Goal: Transaction & Acquisition: Purchase product/service

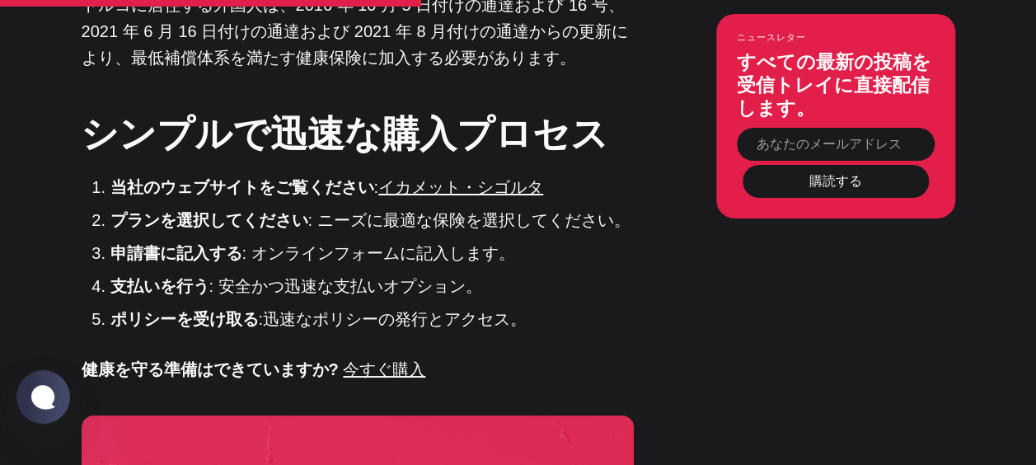
scroll to position [2912, 0]
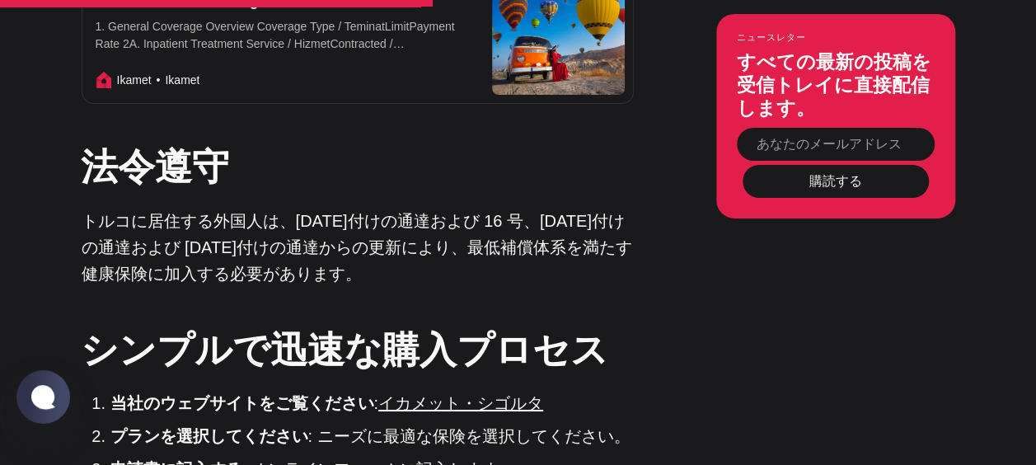
scroll to position [3056, 0]
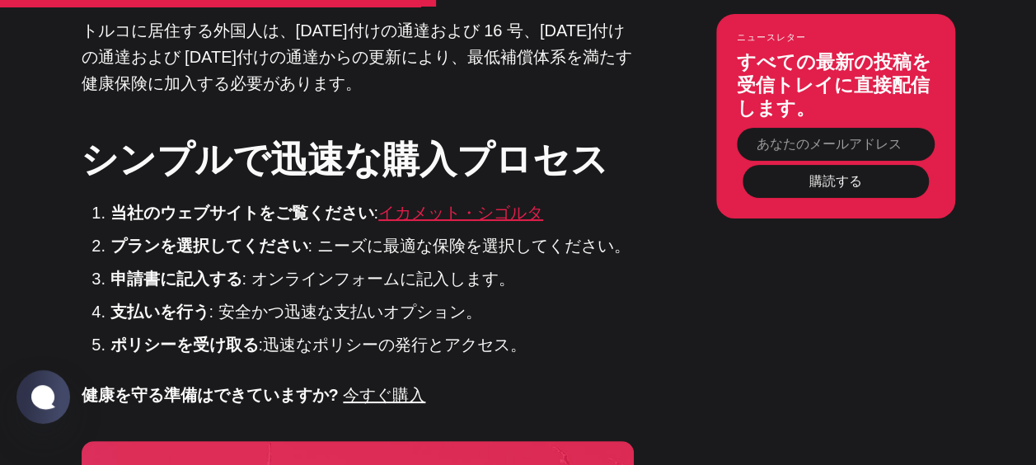
click at [478, 204] on link "イカメット・シゴルタ" at bounding box center [460, 213] width 165 height 18
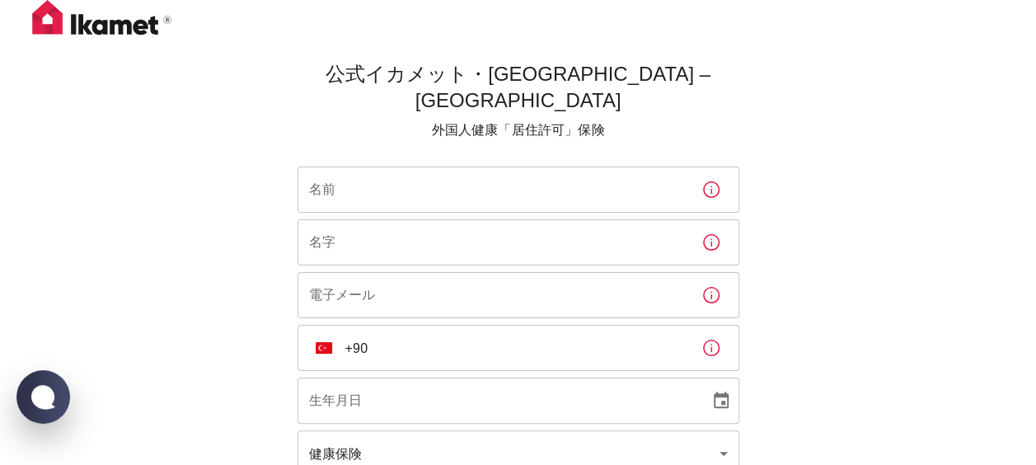
scroll to position [157, 0]
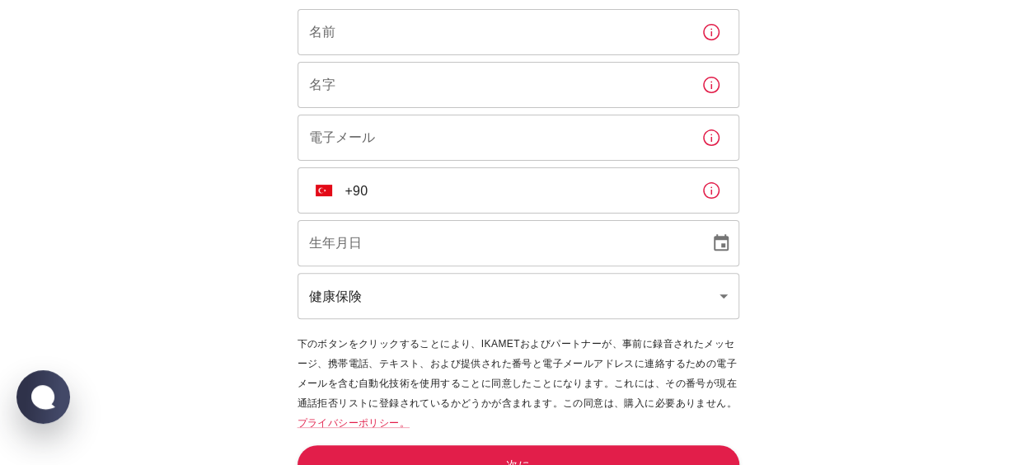
click at [363, 266] on body "公式イカメット・シゴルタ – トルコ 外国人健康「居住許可」保険 名前 名前 名字 名字 電子メール 電子メール ​ TR +90 ​ 生年月日 生年月日 健…" at bounding box center [518, 167] width 1036 height 648
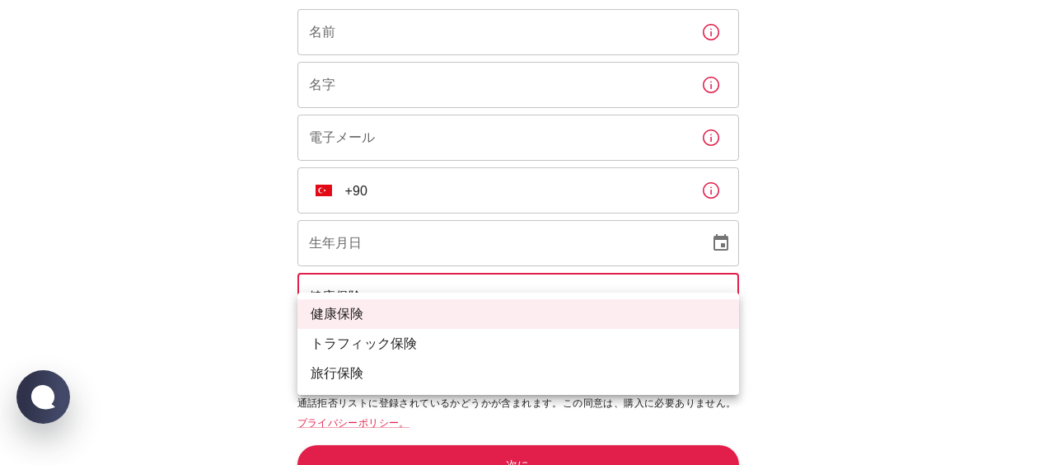
click at [363, 266] on div at bounding box center [524, 232] width 1048 height 465
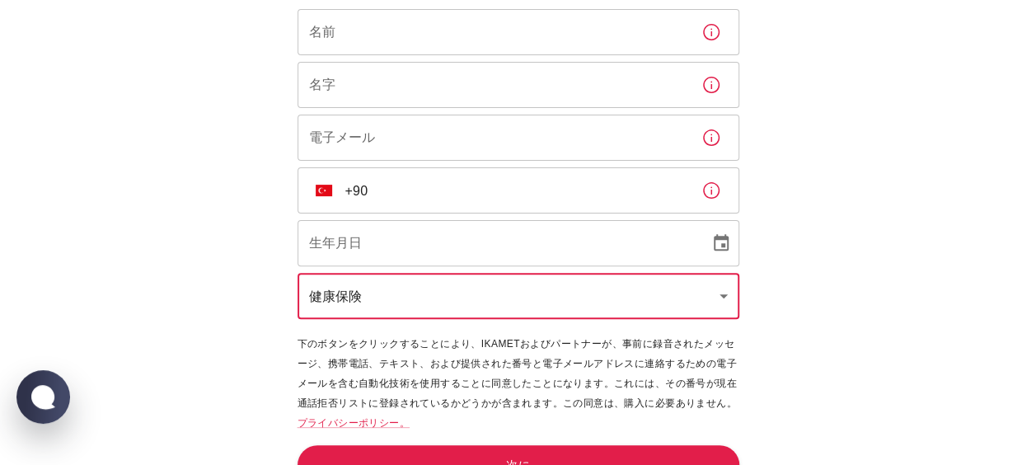
scroll to position [0, 0]
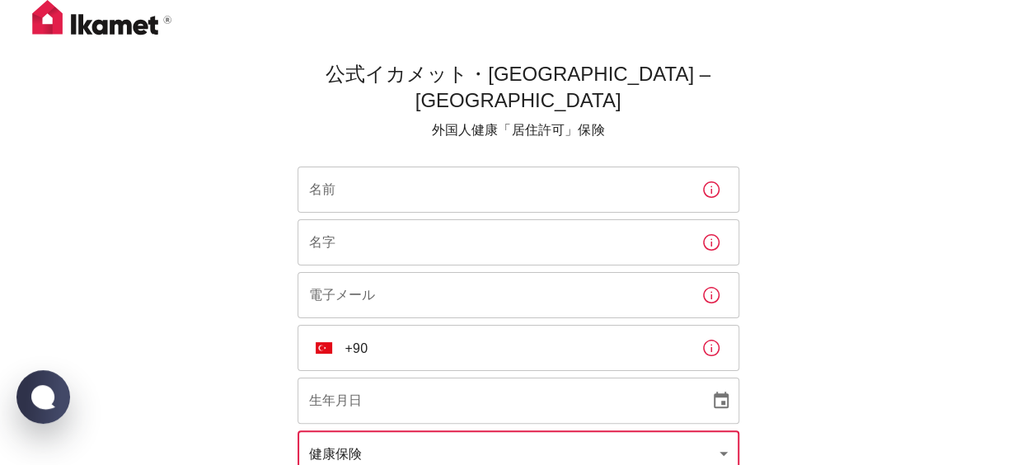
click at [433, 179] on input "名前" at bounding box center [492, 189] width 391 height 46
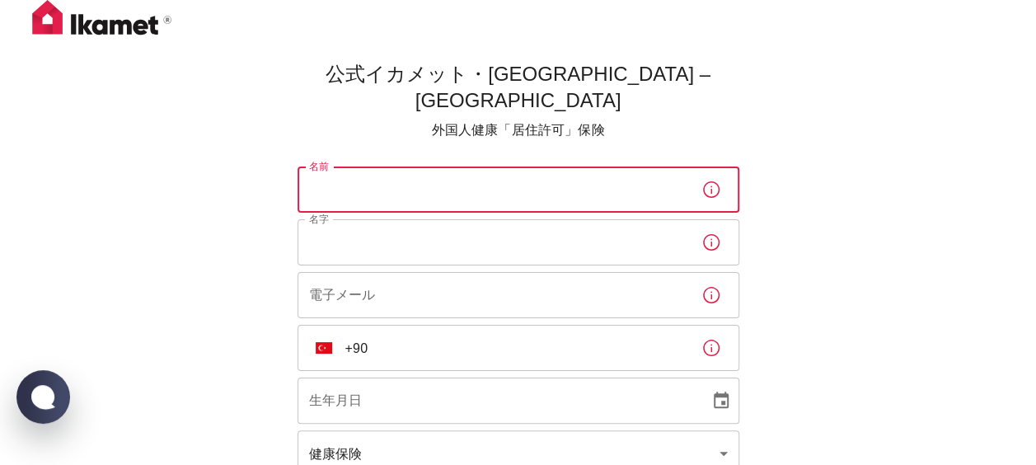
type input "KAREN"
type input "SHİMOUCHİ"
click at [384, 272] on input "電子メール" at bounding box center [492, 295] width 391 height 46
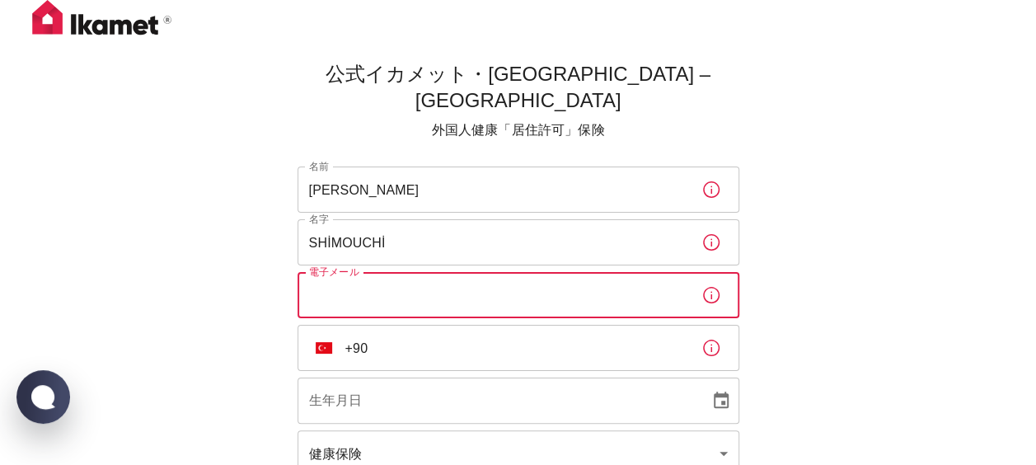
type input "karen.shimouchi@gmail.com"
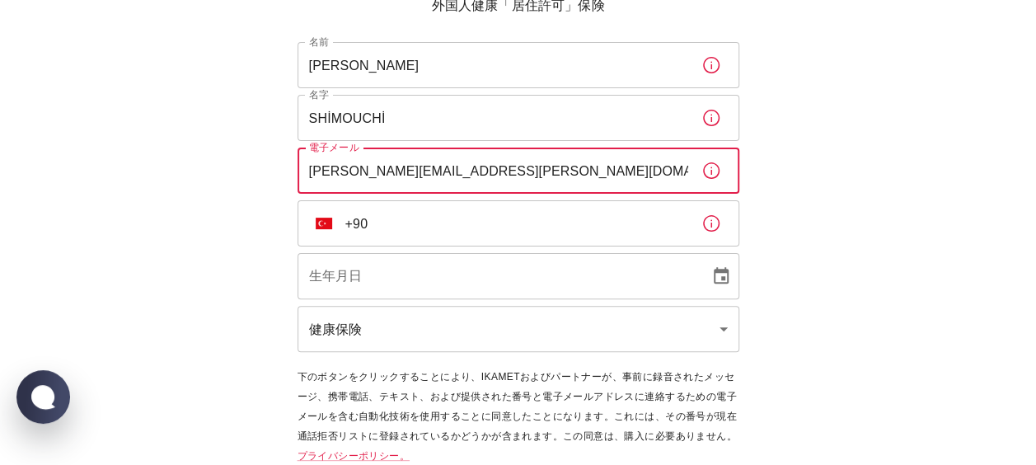
scroll to position [126, 0]
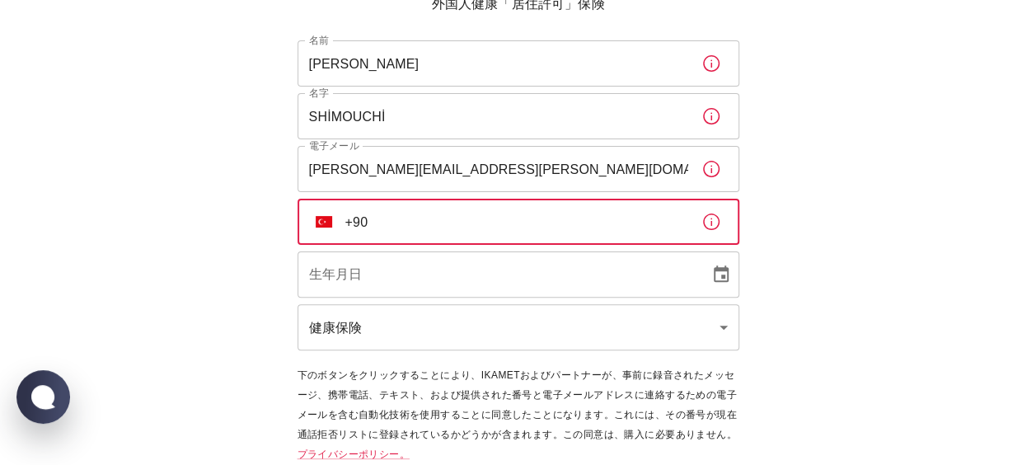
click at [435, 208] on input "+90" at bounding box center [516, 222] width 343 height 46
click at [424, 251] on input "DD/MM/YYYY" at bounding box center [497, 274] width 400 height 46
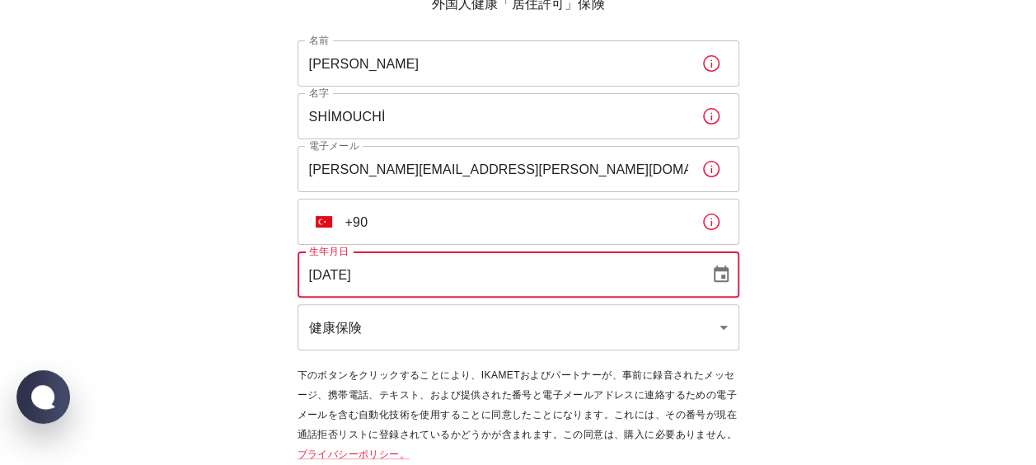
type input "22/04/2003"
click at [458, 208] on input "+90" at bounding box center [516, 222] width 343 height 46
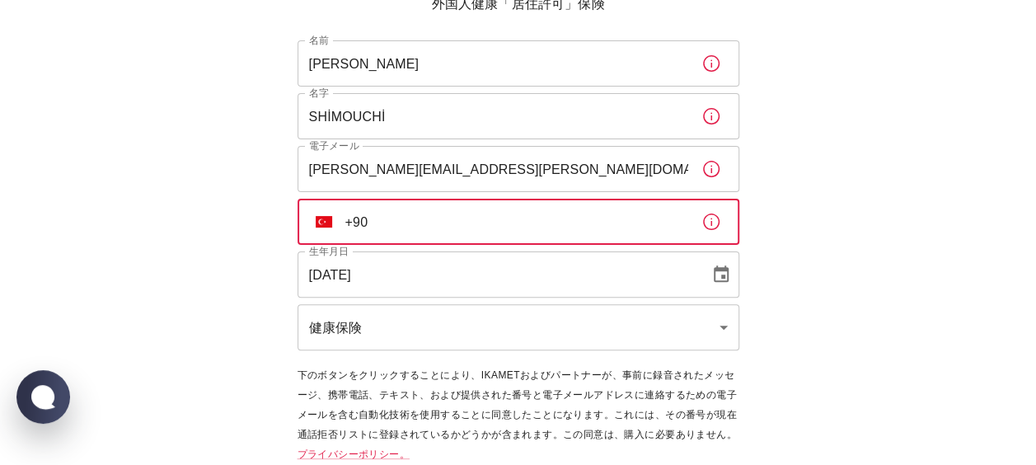
click at [328, 207] on button "TR" at bounding box center [324, 222] width 30 height 30
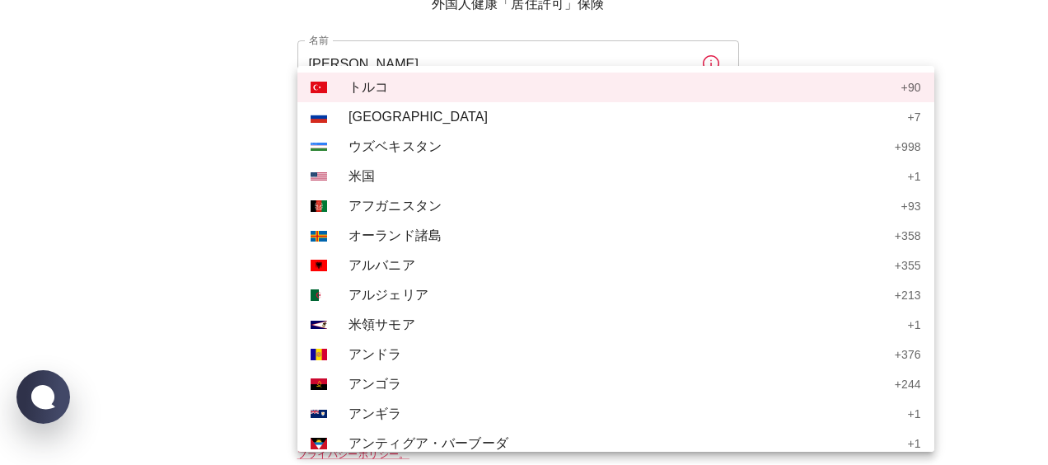
click at [172, 274] on div at bounding box center [524, 232] width 1048 height 465
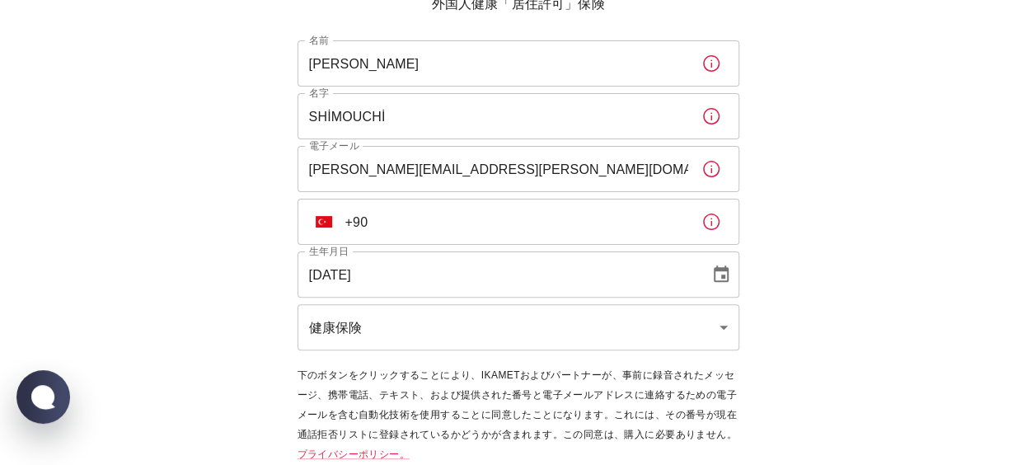
click at [394, 199] on input "+90" at bounding box center [516, 222] width 343 height 46
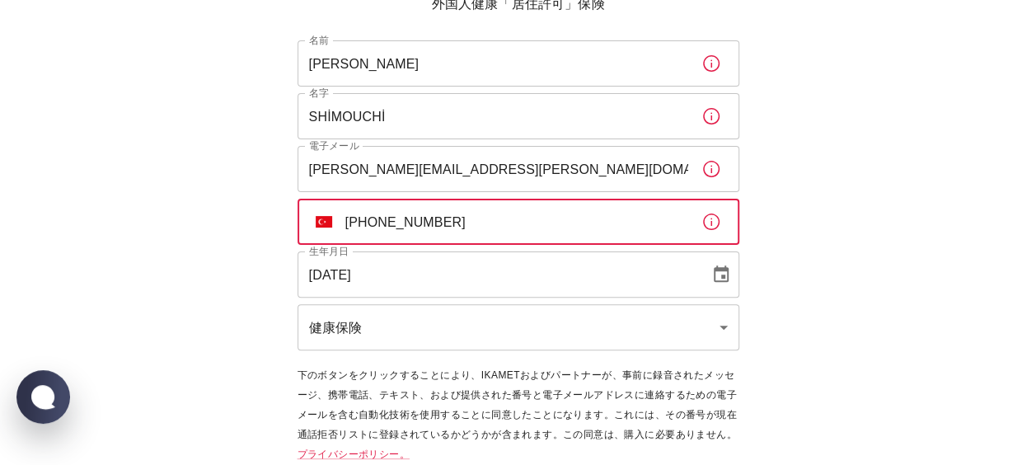
scroll to position [157, 0]
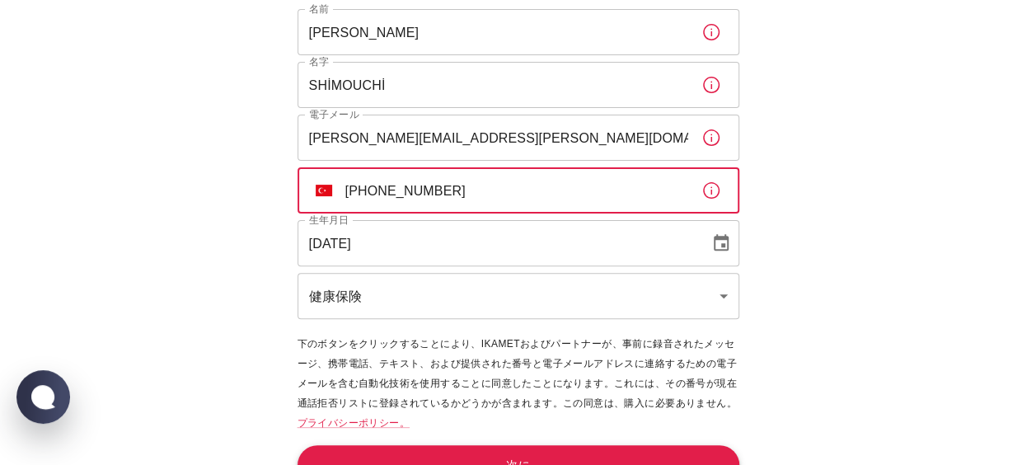
type input "+90 501 630 00 73"
click at [429, 445] on button "次に" at bounding box center [518, 465] width 442 height 40
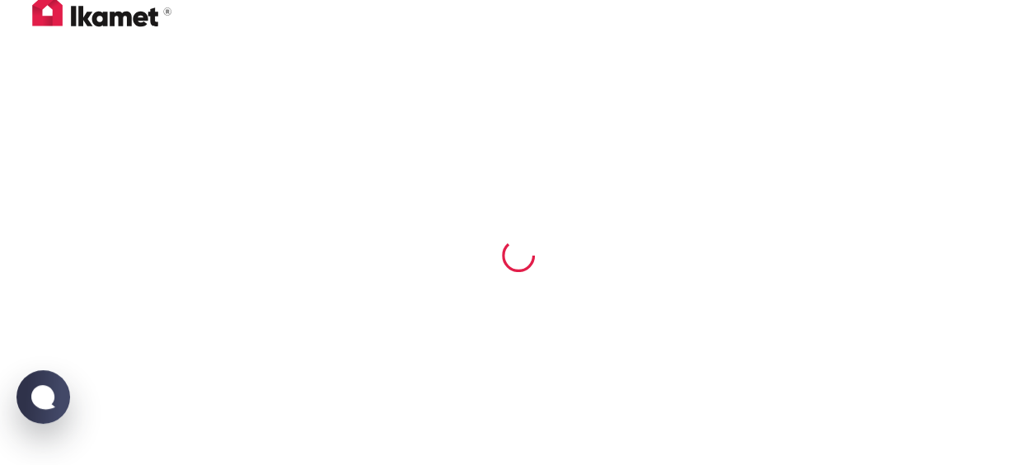
scroll to position [7, 0]
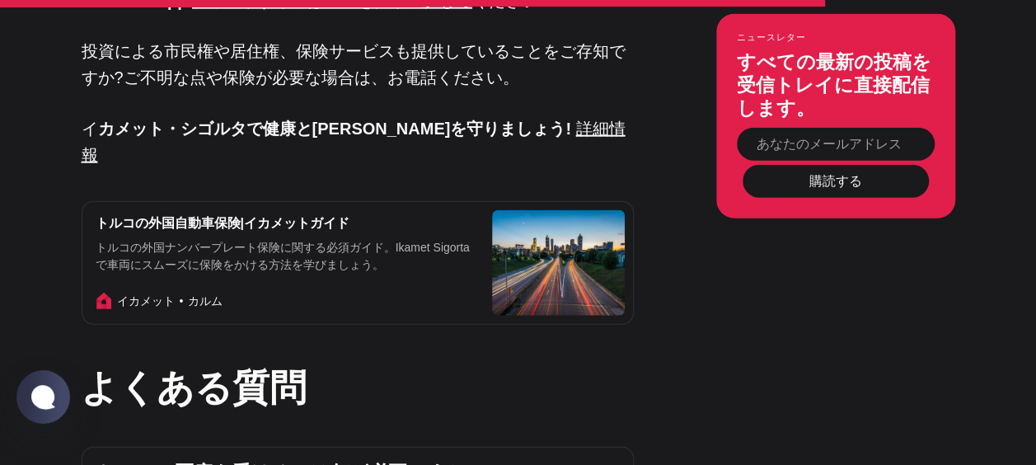
scroll to position [5006, 0]
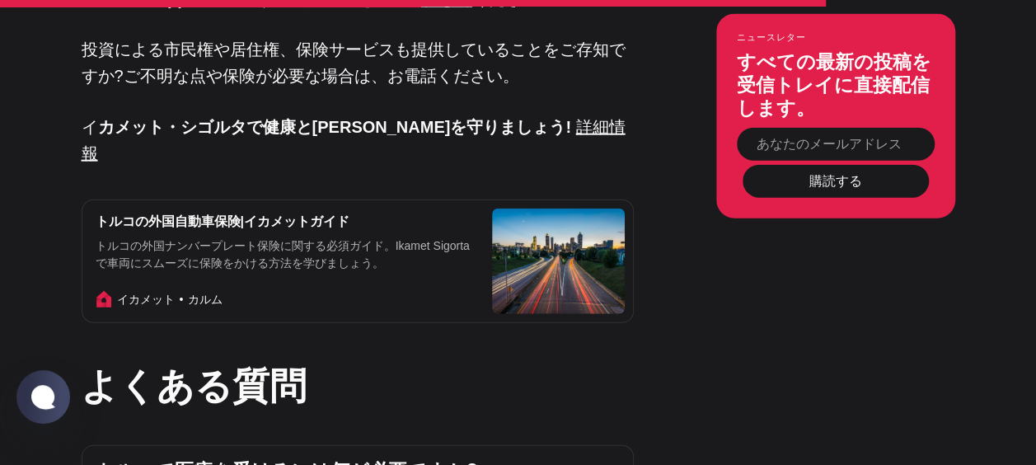
drag, startPoint x: 0, startPoint y: 0, endPoint x: 432, endPoint y: 307, distance: 529.5
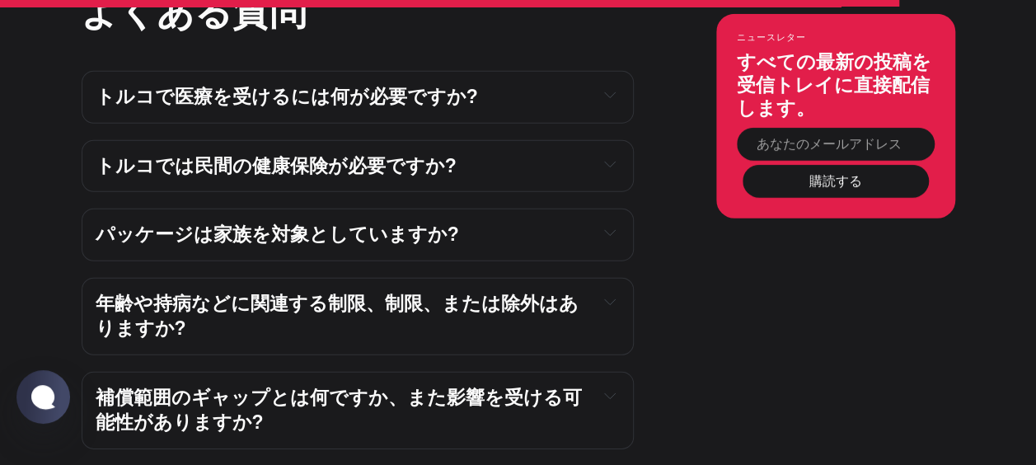
scroll to position [5381, 0]
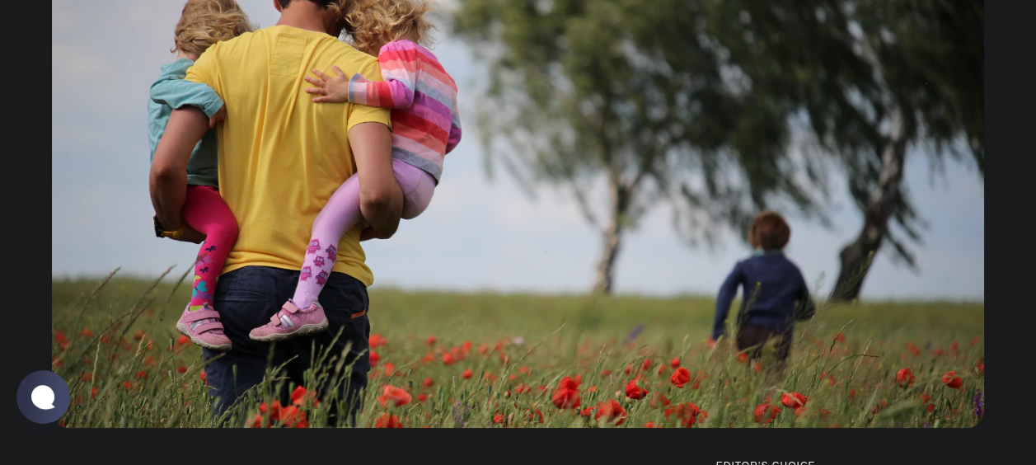
scroll to position [0, 0]
